Goal: Navigation & Orientation: Find specific page/section

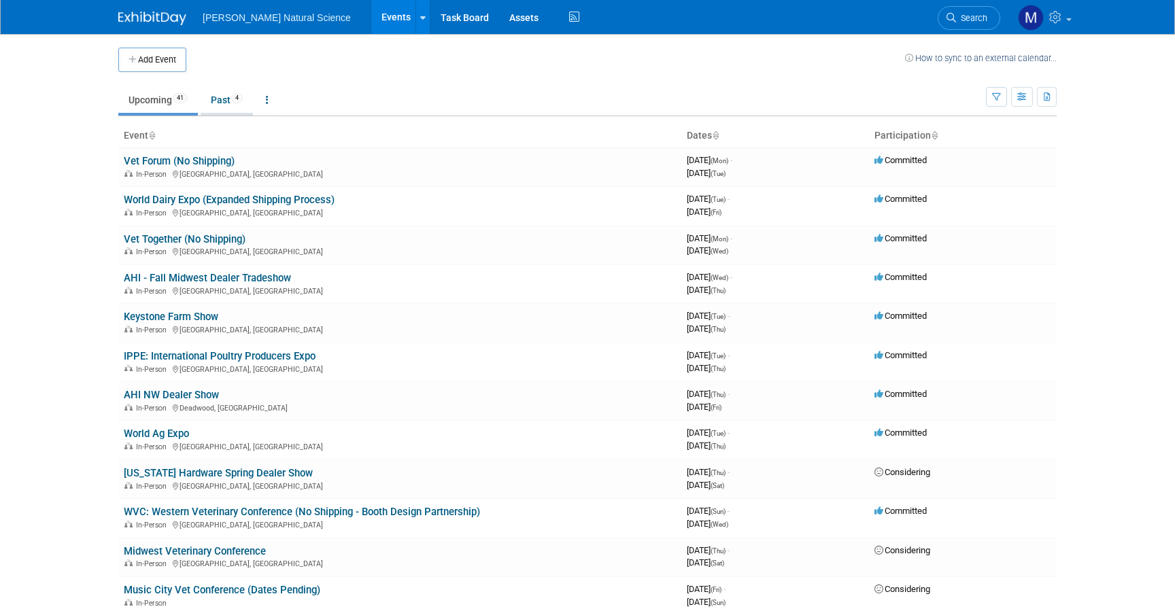
click at [212, 115] on li "Past 4" at bounding box center [227, 101] width 52 height 29
click at [223, 103] on link "Past 4" at bounding box center [227, 100] width 52 height 26
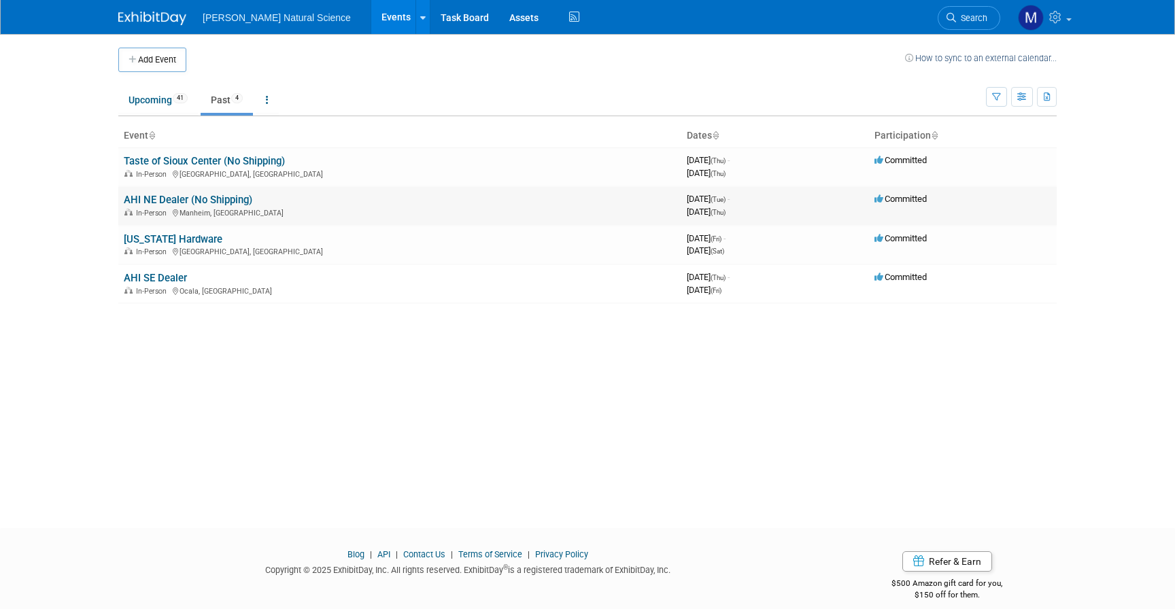
click at [173, 201] on link "AHI NE Dealer (No Shipping)" at bounding box center [188, 200] width 129 height 12
click at [175, 239] on link "[US_STATE] Hardware" at bounding box center [173, 239] width 99 height 12
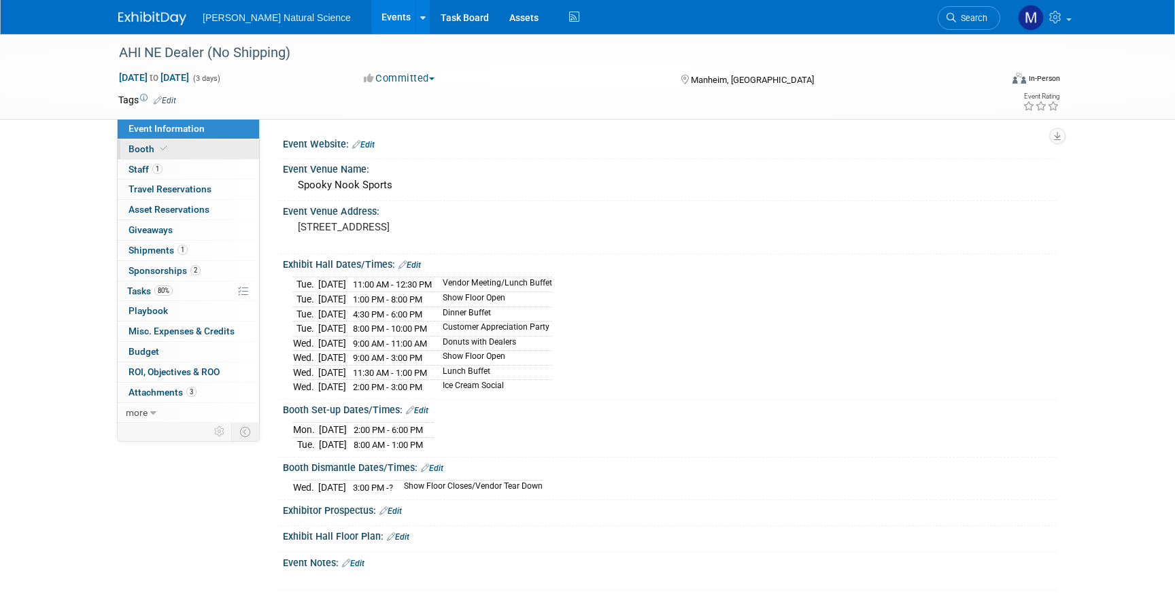
click at [173, 152] on link "Booth" at bounding box center [188, 149] width 141 height 20
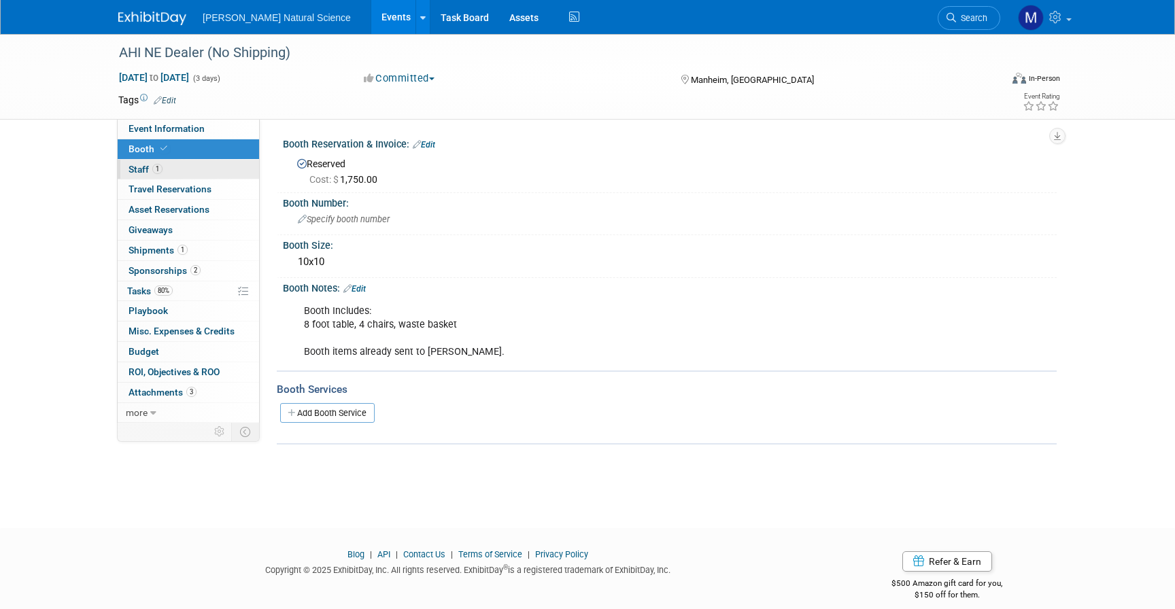
click at [177, 165] on link "1 Staff 1" at bounding box center [188, 170] width 141 height 20
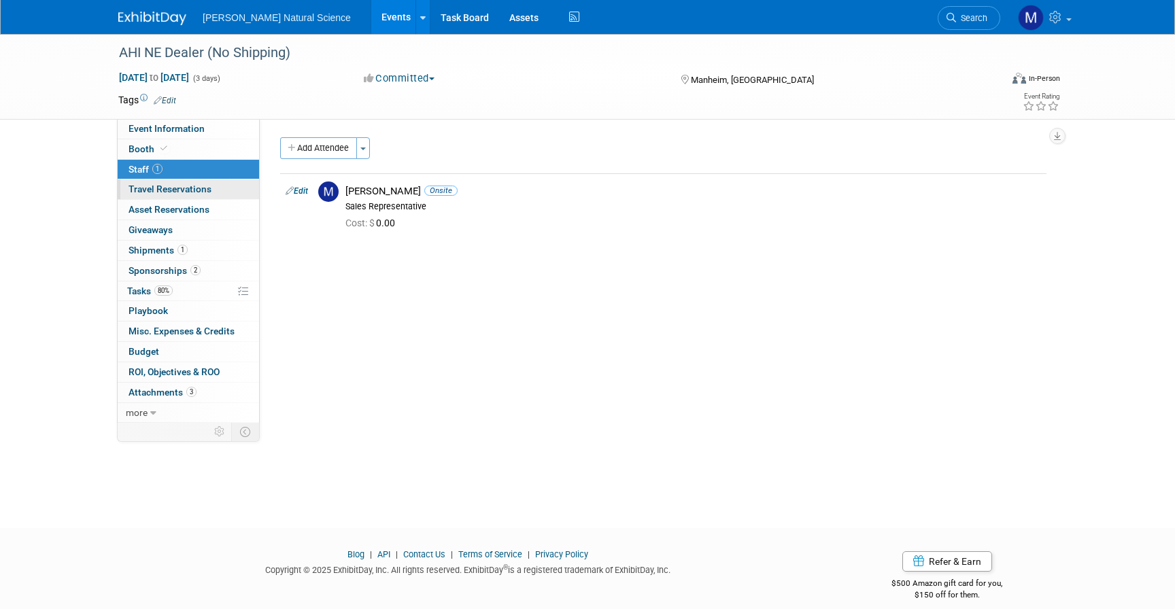
click at [185, 186] on span "Travel Reservations 0" at bounding box center [170, 189] width 83 height 11
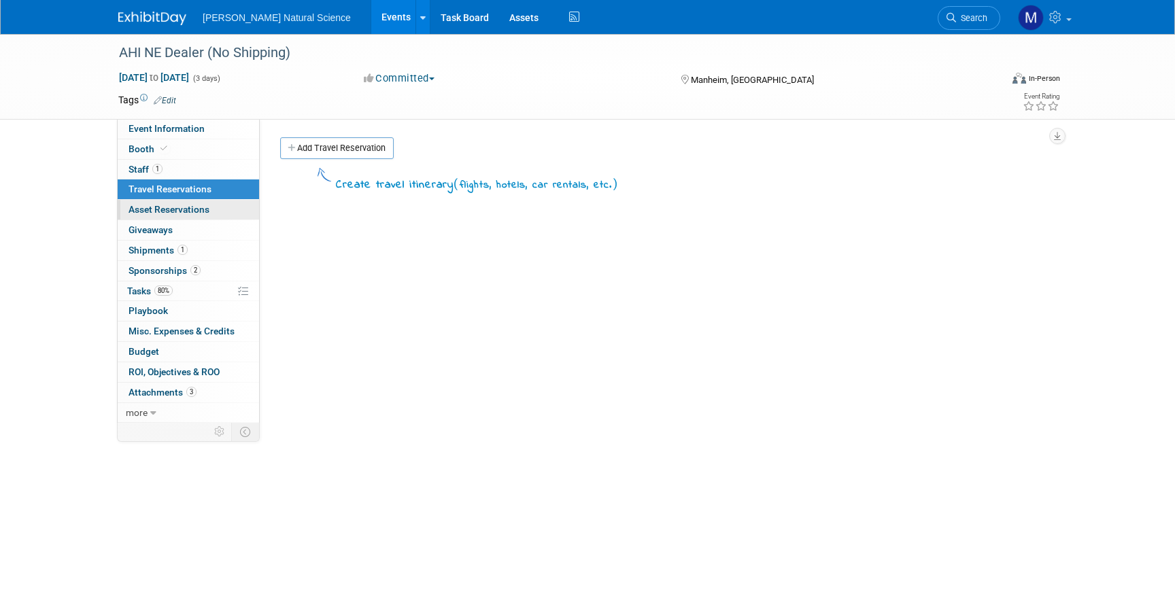
click at [186, 208] on span "Asset Reservations 0" at bounding box center [169, 209] width 81 height 11
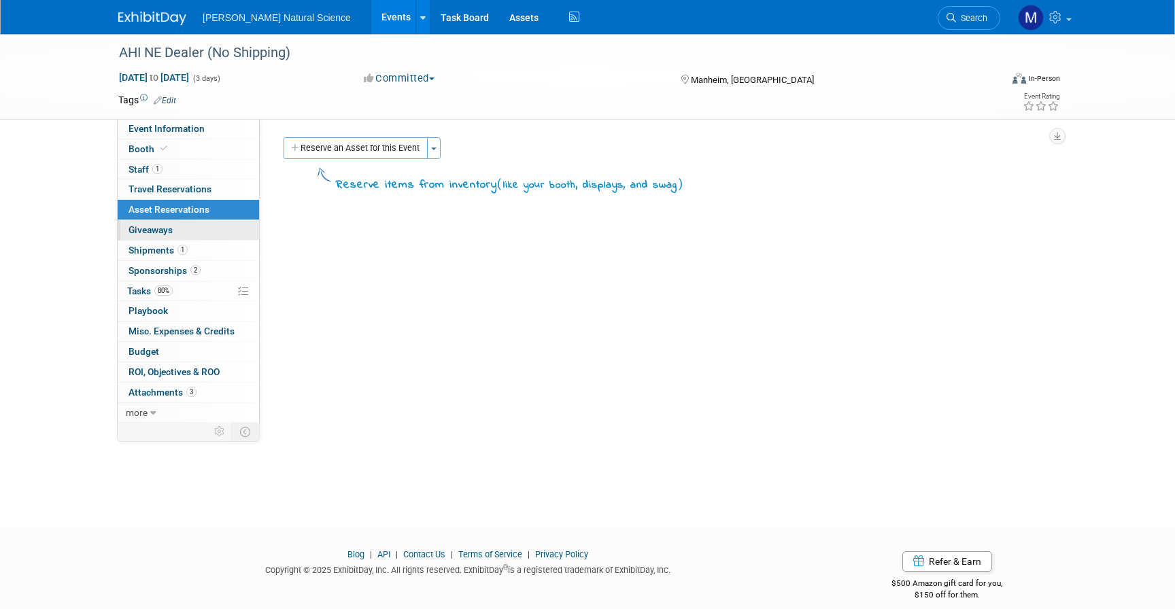
click at [192, 233] on link "0 Giveaways 0" at bounding box center [188, 230] width 141 height 20
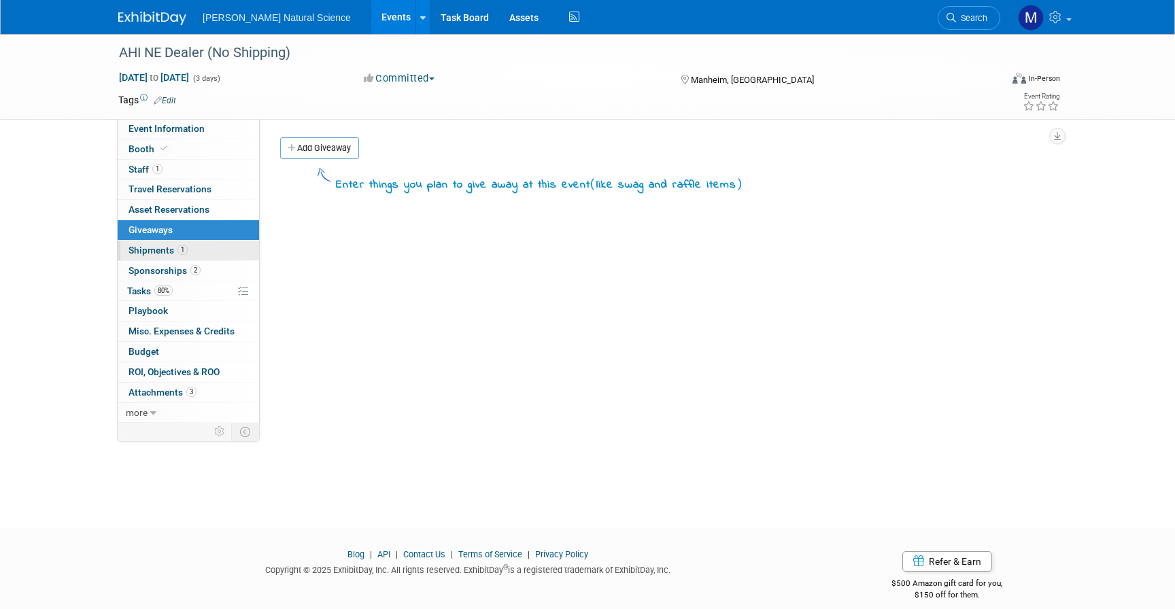
click at [193, 248] on link "1 Shipments 1" at bounding box center [188, 251] width 141 height 20
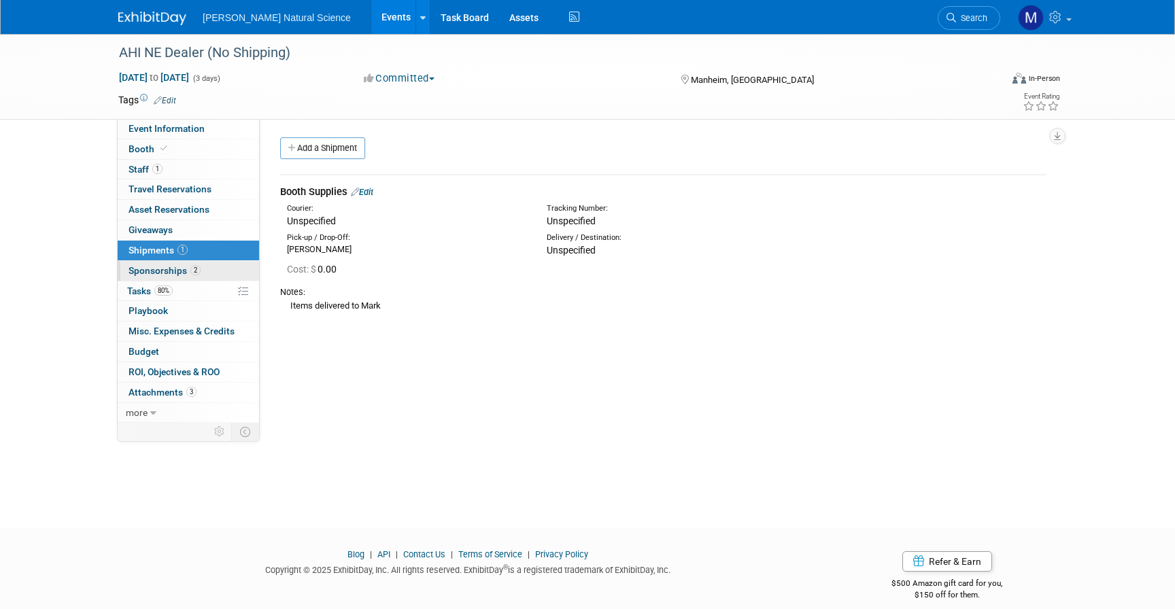
click at [199, 267] on span "2" at bounding box center [195, 270] width 10 height 10
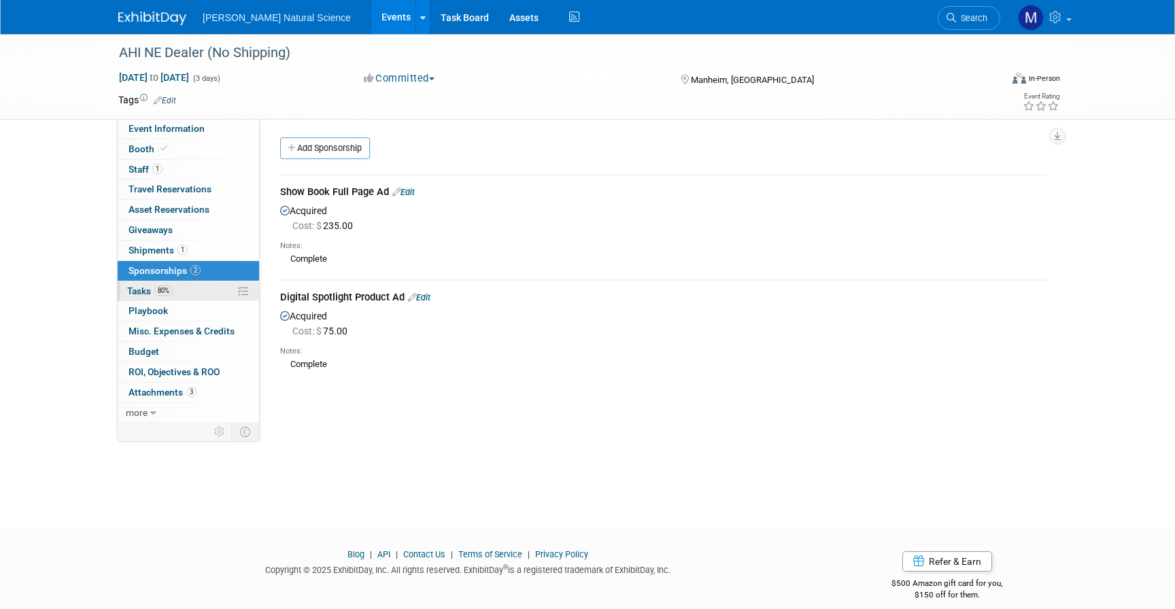
click at [203, 286] on link "80% Tasks 80%" at bounding box center [188, 291] width 141 height 20
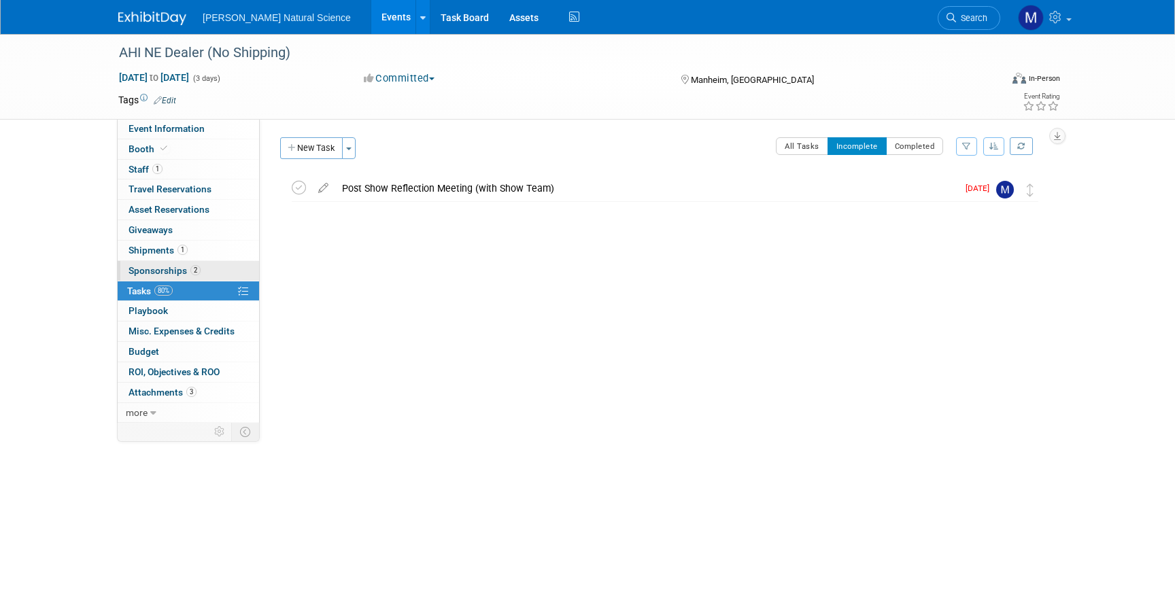
click at [192, 275] on span "2" at bounding box center [195, 270] width 10 height 10
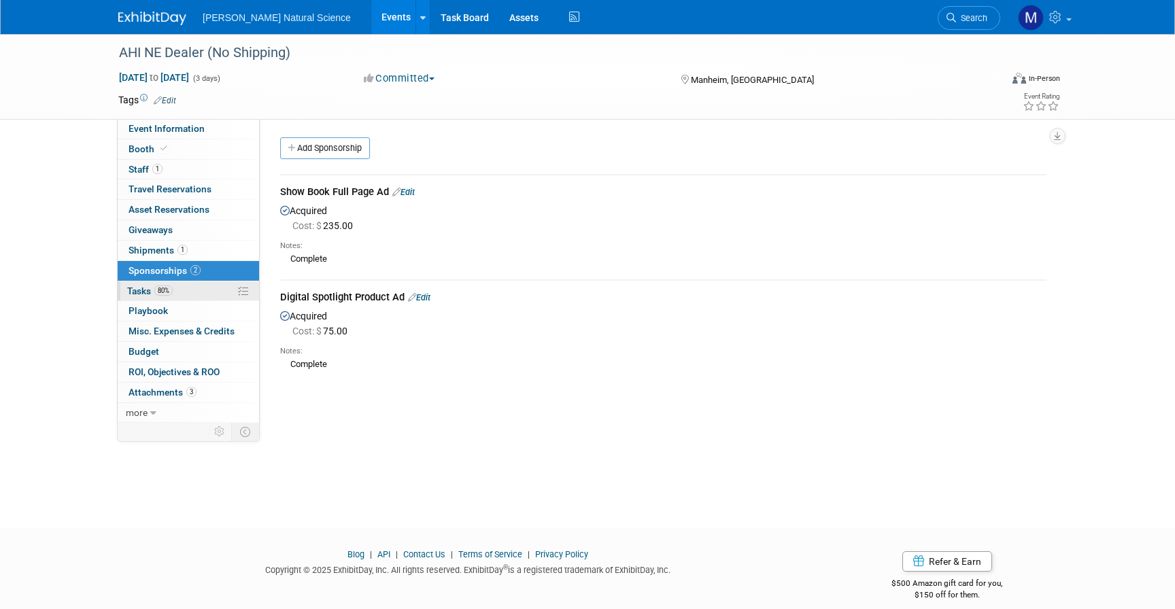
click at [194, 292] on link "80% Tasks 80%" at bounding box center [188, 291] width 141 height 20
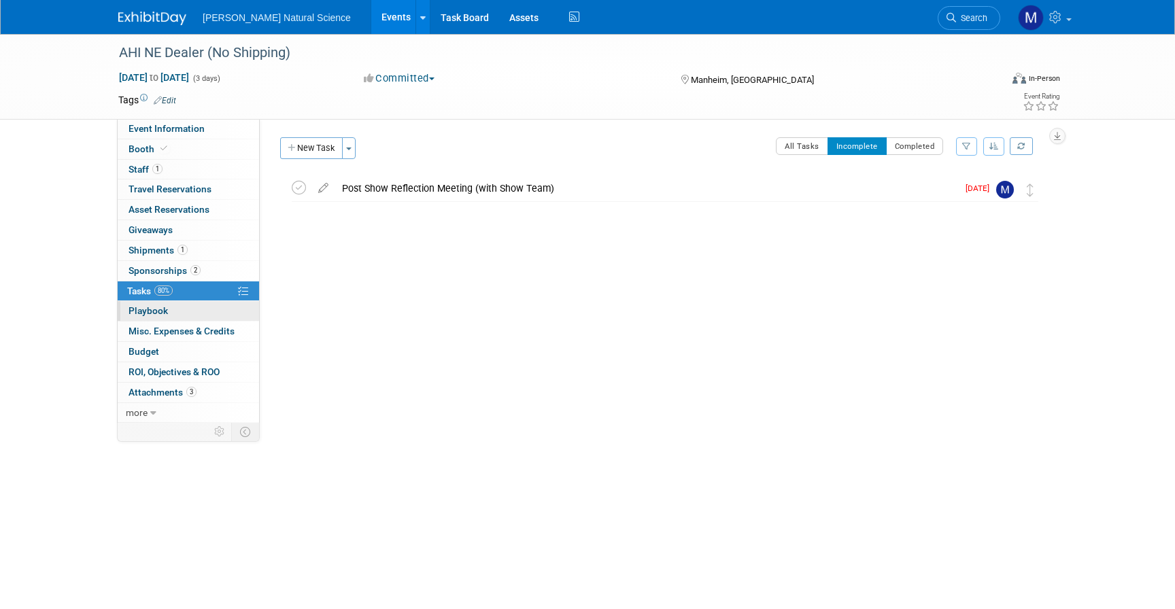
click at [192, 309] on link "0 Playbook 0" at bounding box center [188, 311] width 141 height 20
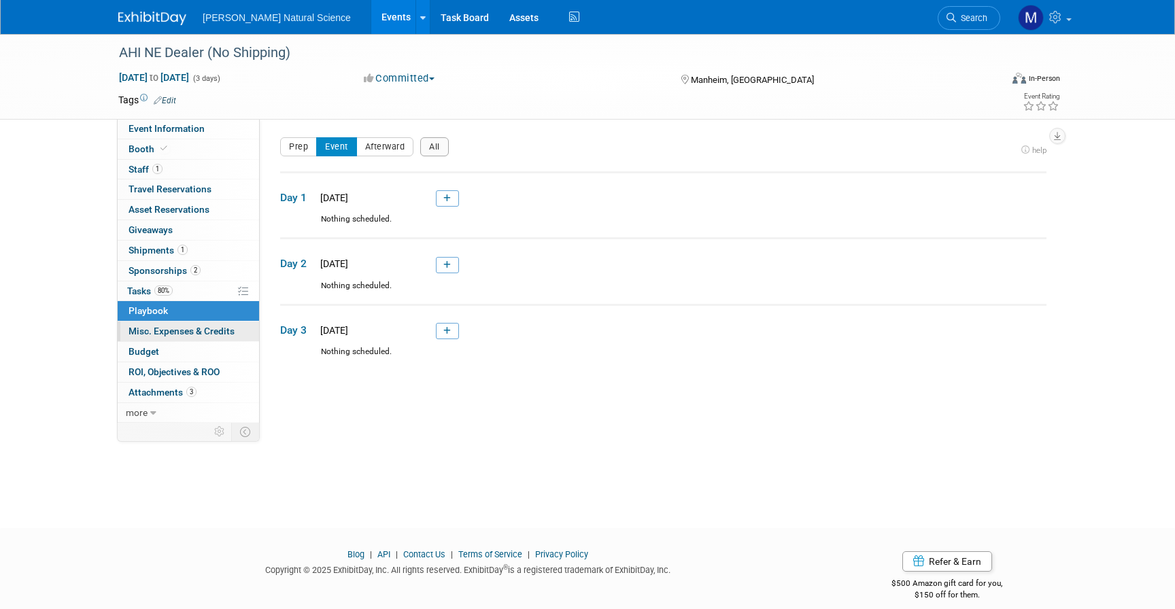
click at [186, 329] on span "Misc. Expenses & Credits 0" at bounding box center [182, 331] width 106 height 11
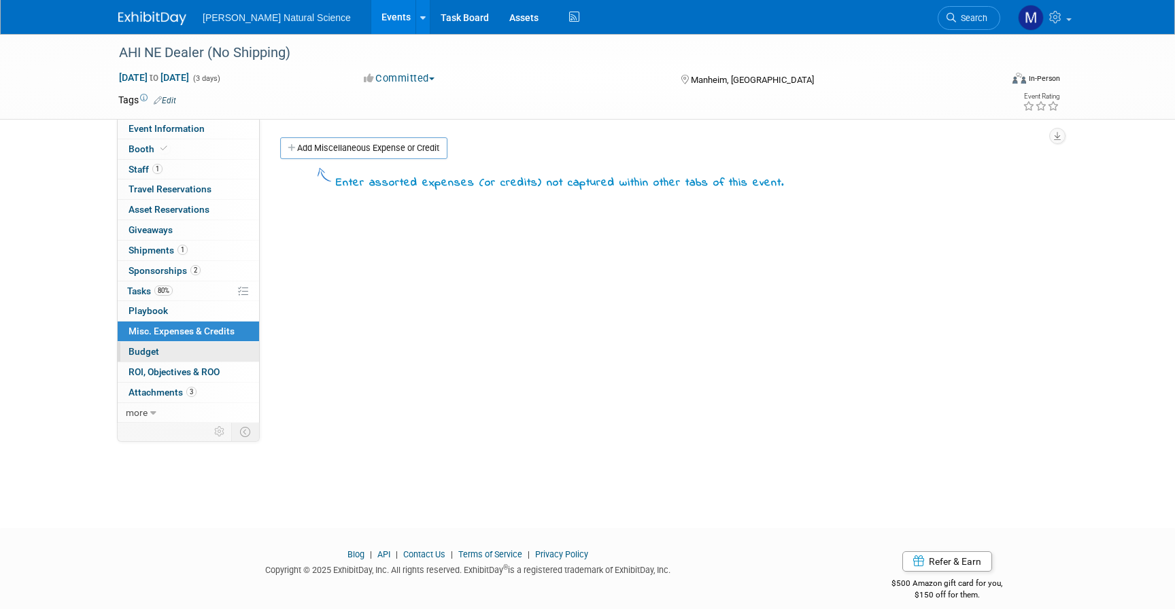
click at [182, 351] on link "Budget" at bounding box center [188, 352] width 141 height 20
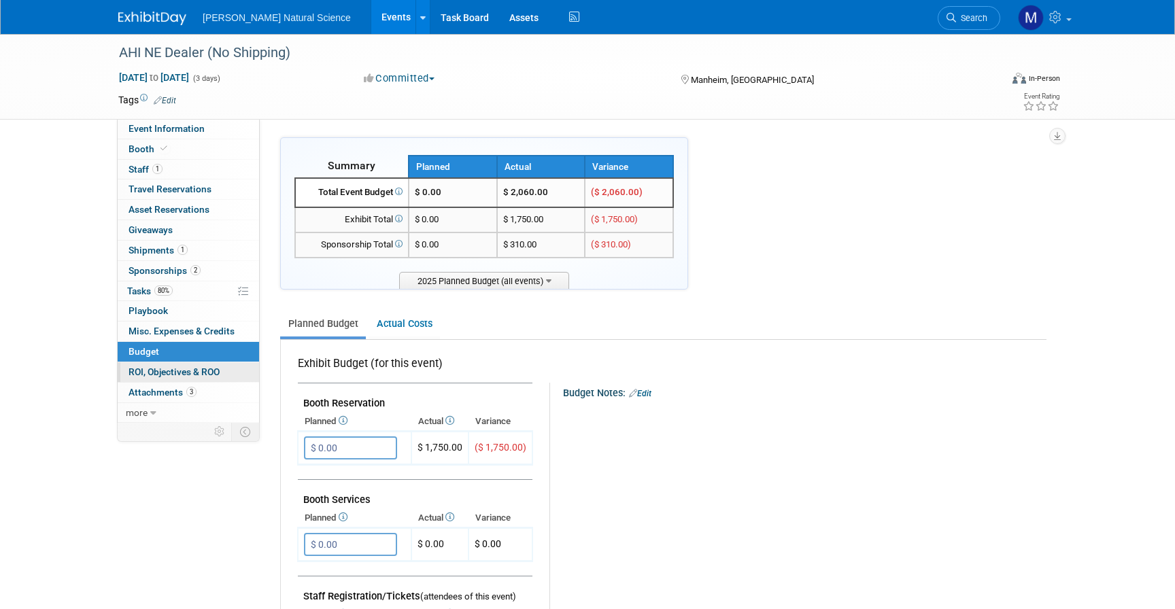
click at [182, 373] on span "ROI, Objectives & ROO 0" at bounding box center [174, 371] width 91 height 11
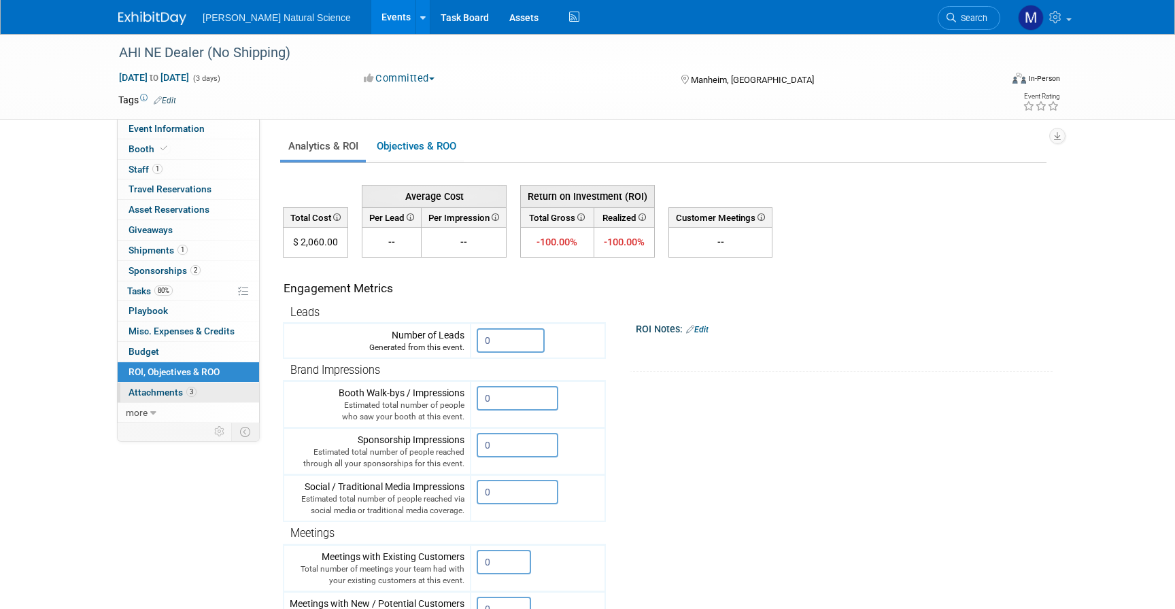
click at [182, 396] on span "Attachments 3" at bounding box center [163, 392] width 68 height 11
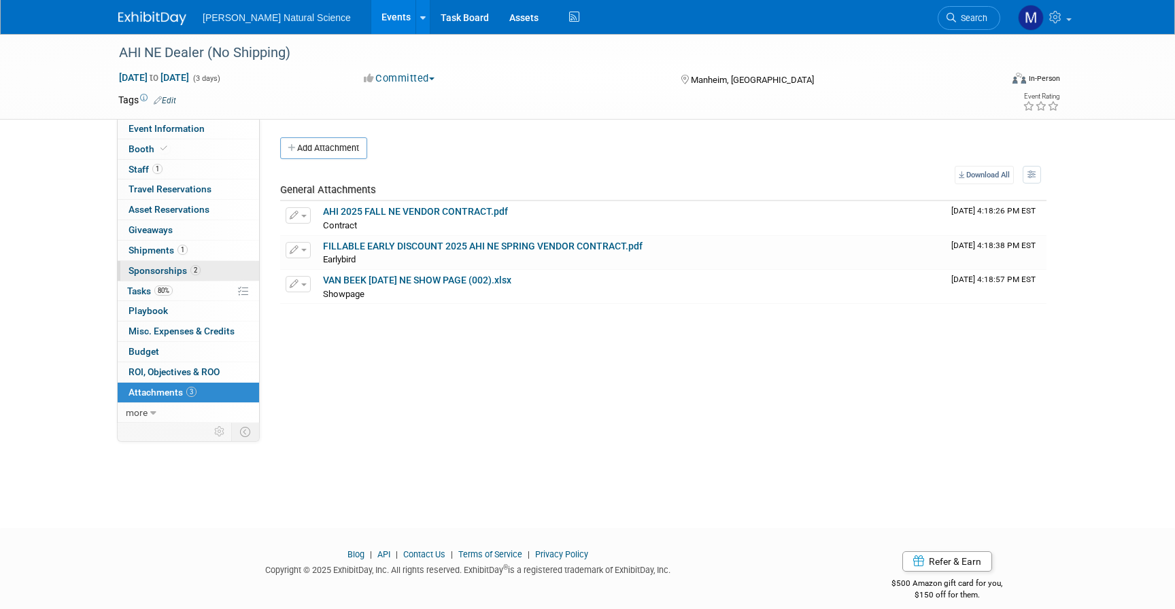
click at [197, 274] on span "2" at bounding box center [195, 270] width 10 height 10
